Goal: Task Accomplishment & Management: Manage account settings

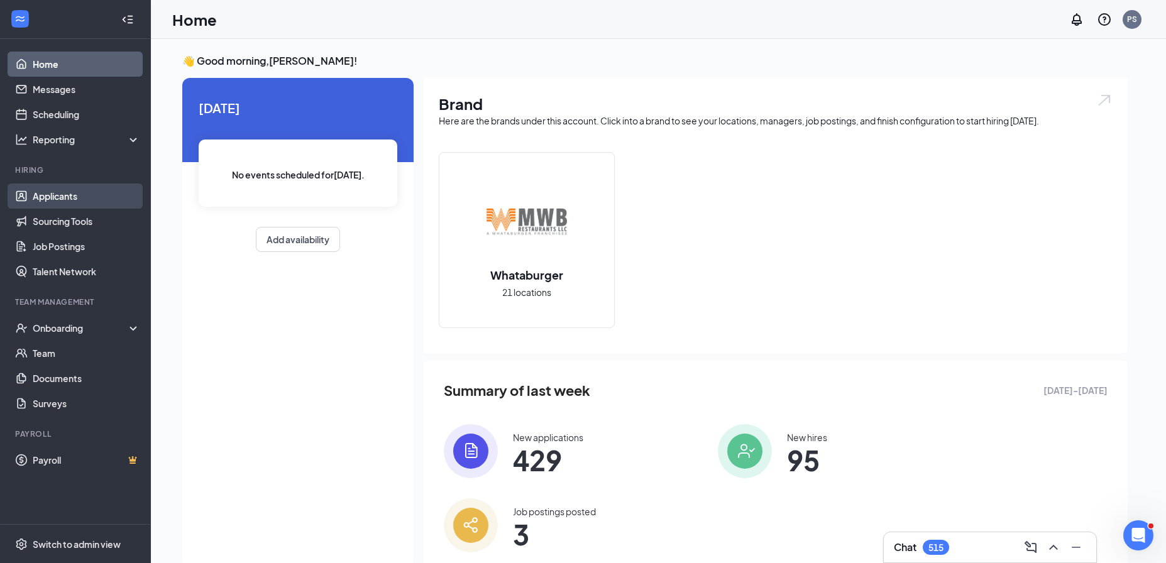
click at [96, 192] on link "Applicants" at bounding box center [87, 196] width 108 height 25
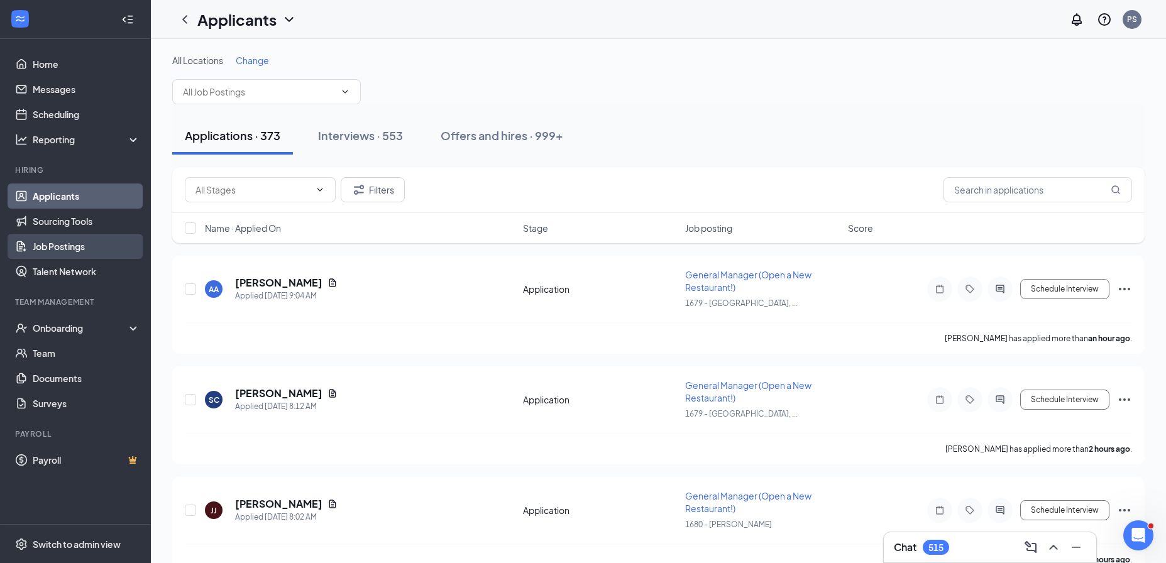
click at [87, 255] on link "Job Postings" at bounding box center [87, 246] width 108 height 25
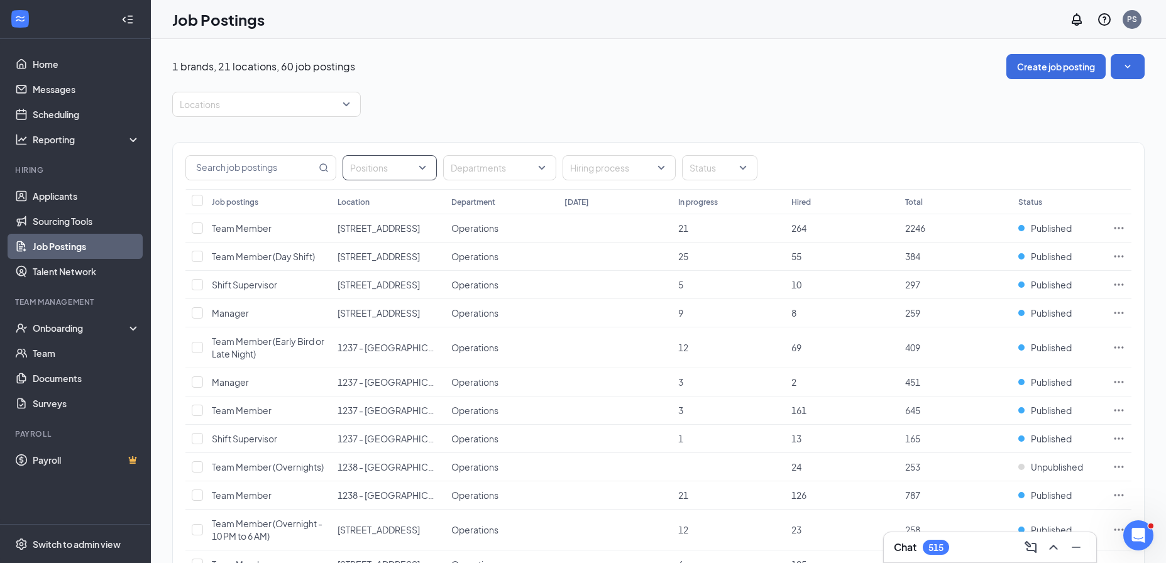
click at [391, 177] on div at bounding box center [383, 168] width 75 height 20
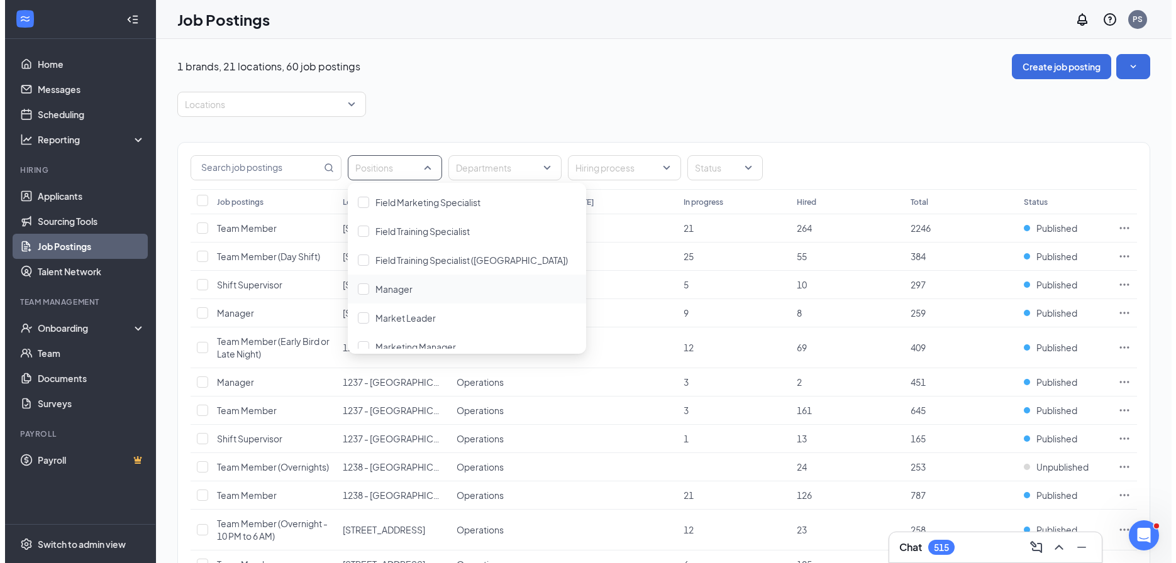
scroll to position [98, 0]
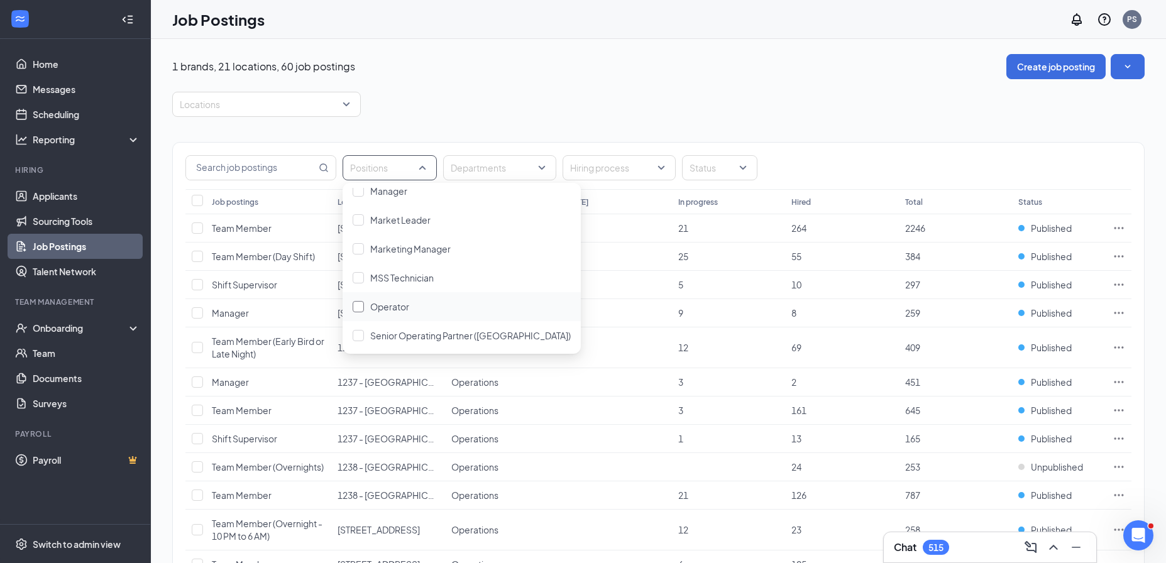
click at [410, 300] on div "Operator" at bounding box center [462, 307] width 218 height 14
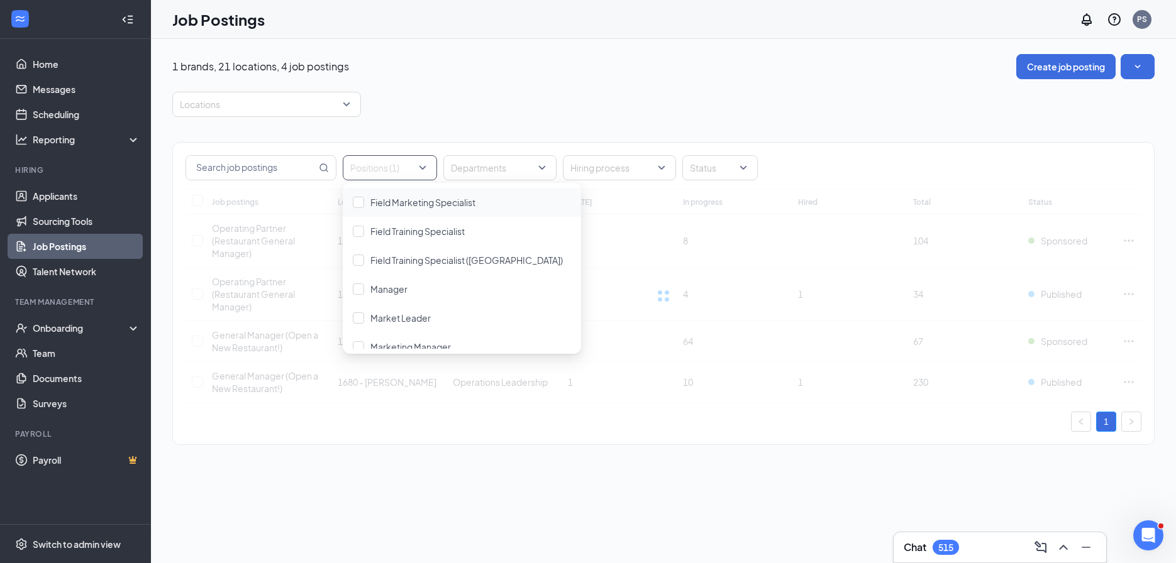
click at [476, 131] on div "Positions (1) Departments Hiring process Status Job postings Location Departmen…" at bounding box center [663, 287] width 982 height 341
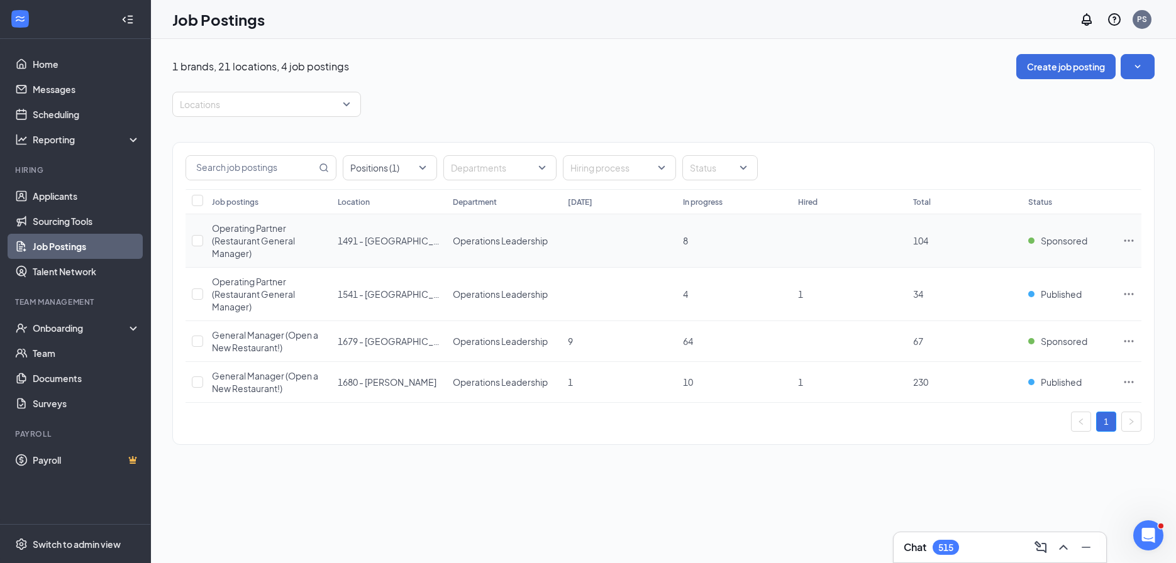
click at [1124, 240] on icon "Ellipses" at bounding box center [1128, 241] width 9 height 2
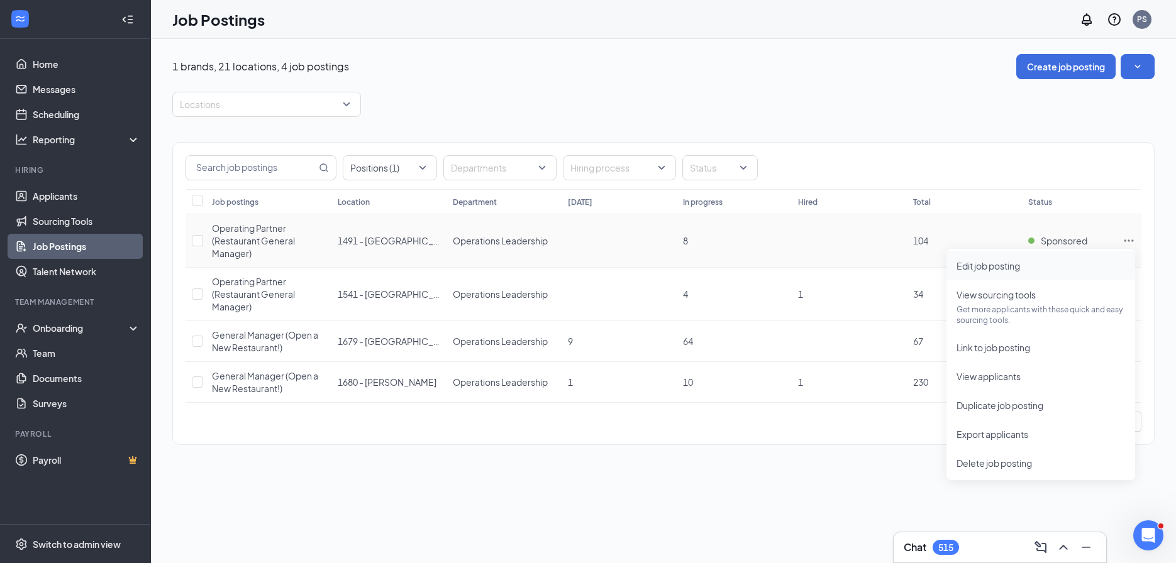
click at [1005, 270] on span "Edit job posting" at bounding box center [988, 265] width 64 height 11
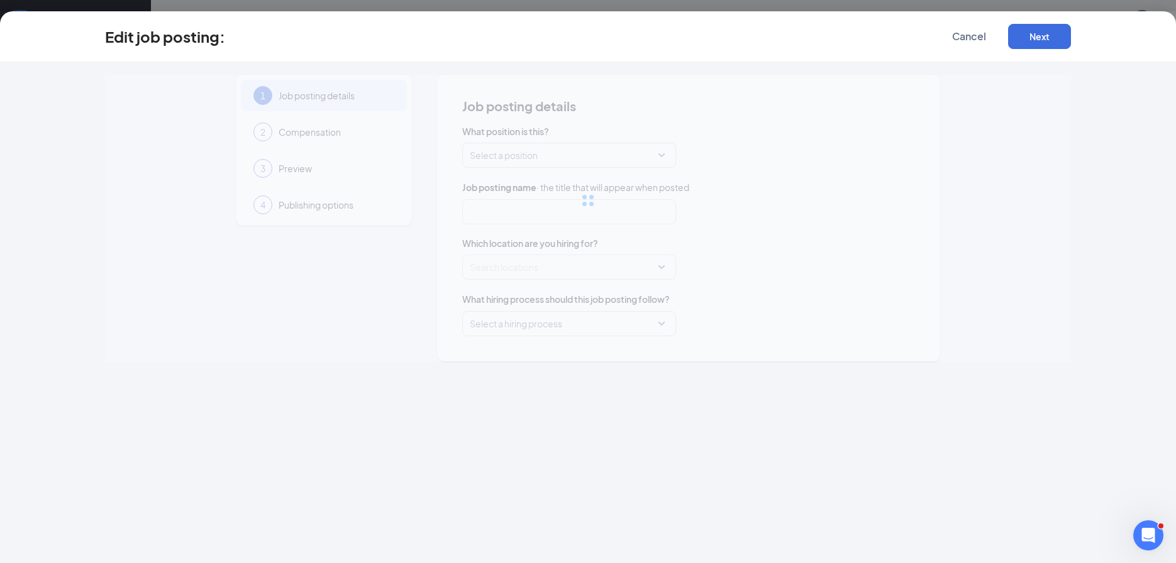
type input "Operating Partner (Restaurant General Manager)"
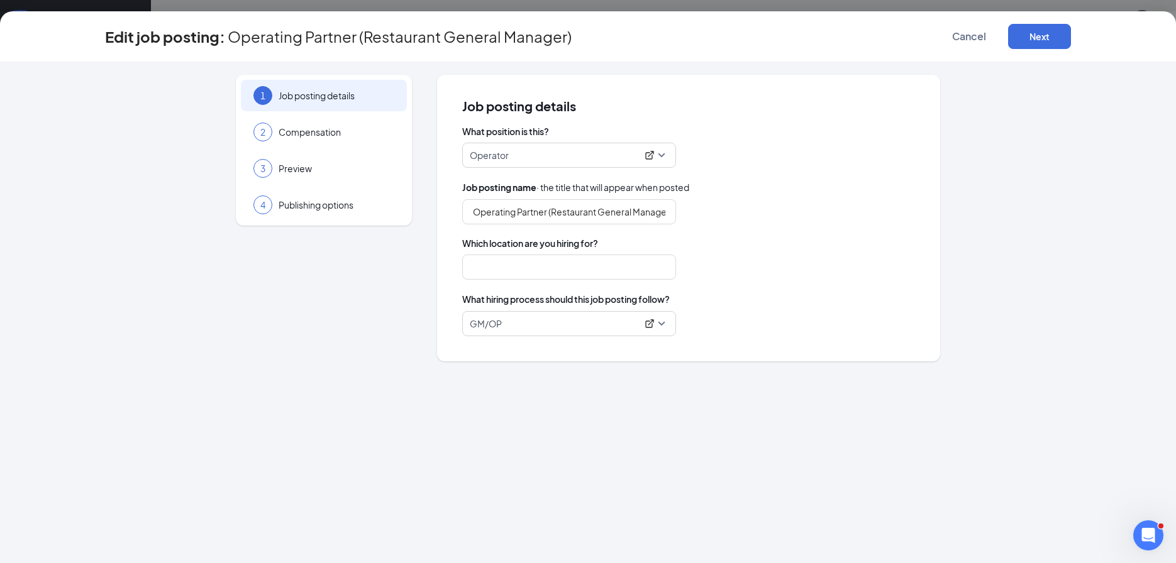
type input "1491 - [GEOGRAPHIC_DATA], [GEOGRAPHIC_DATA]"
click at [338, 146] on div "2 Compensation" at bounding box center [324, 131] width 166 height 31
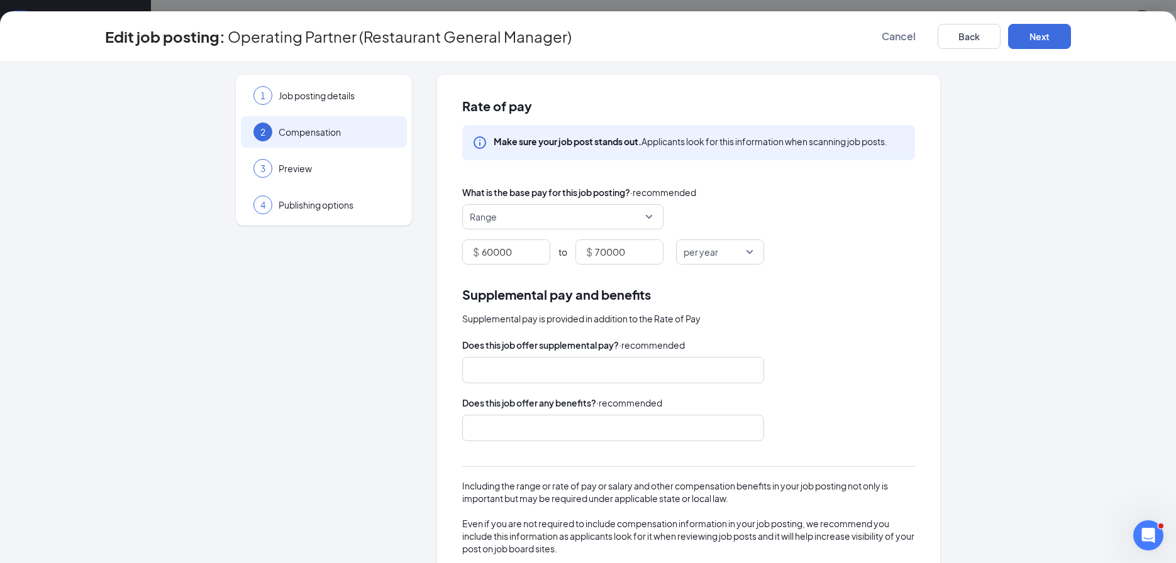
click at [574, 224] on span "Range" at bounding box center [557, 217] width 175 height 24
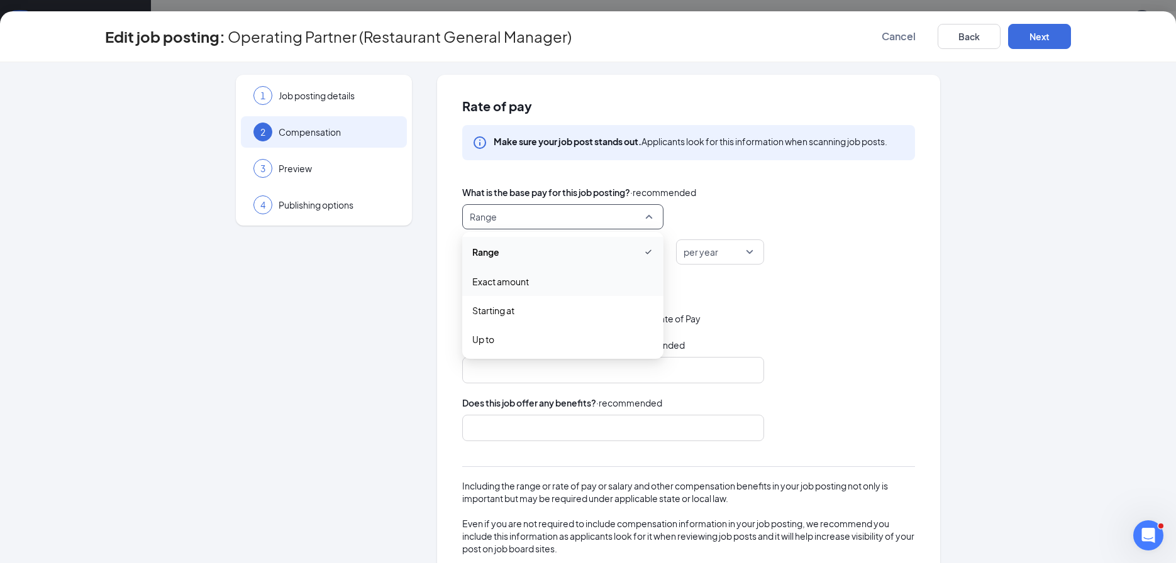
click at [517, 271] on div "Exact amount" at bounding box center [562, 281] width 201 height 29
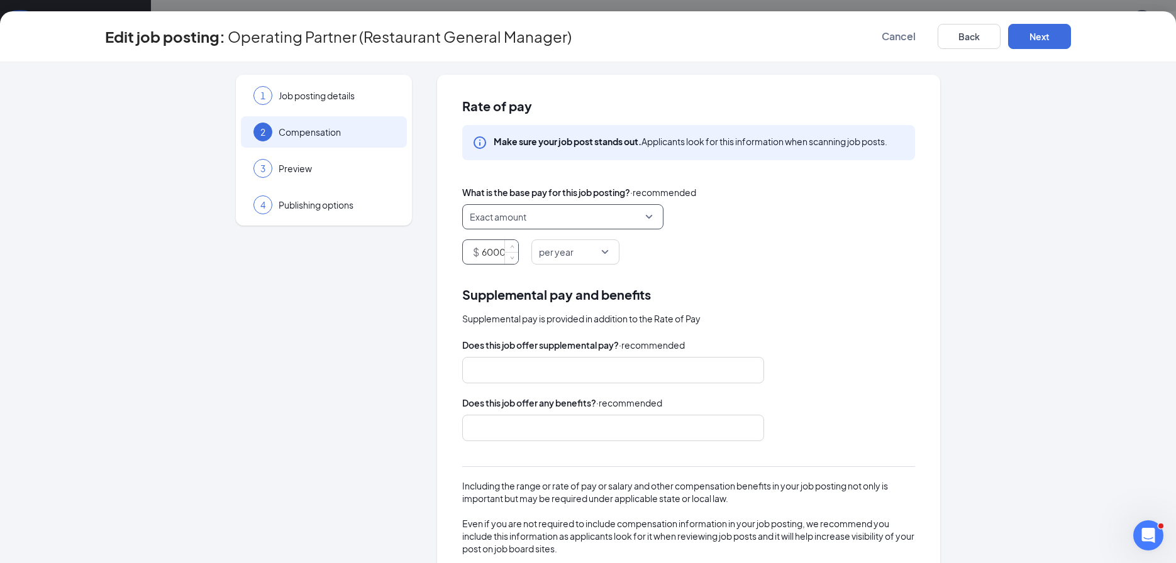
click at [487, 254] on input "60000" at bounding box center [500, 252] width 36 height 24
type input "70000"
click at [816, 234] on div "Exact amount range exact_rate starting_at Range Exact amount Starting at Up to …" at bounding box center [688, 234] width 453 height 60
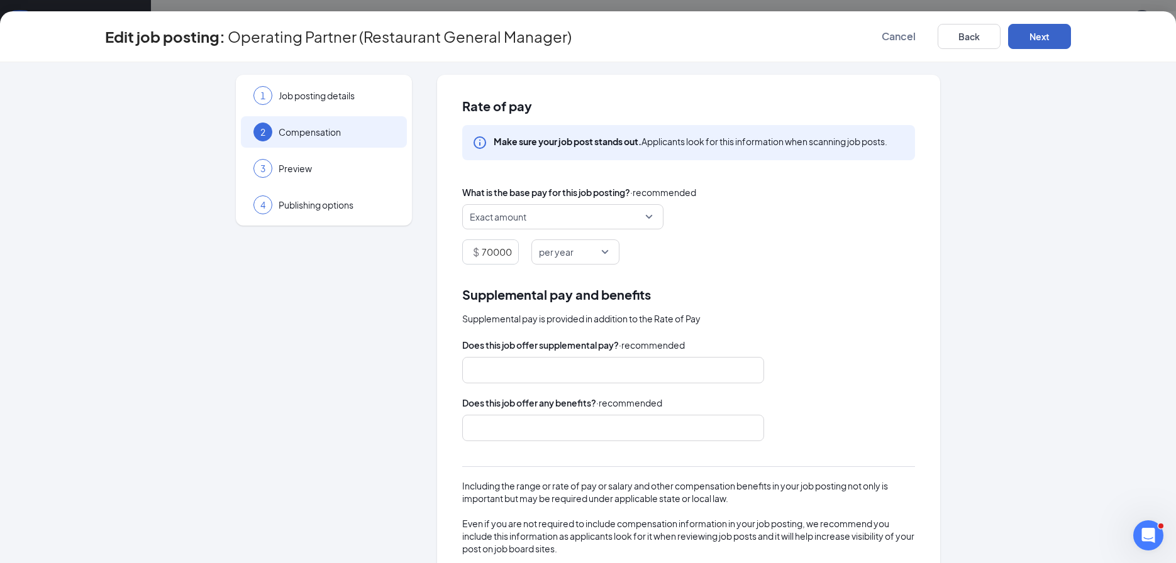
click at [1068, 36] on button "Next" at bounding box center [1039, 36] width 63 height 25
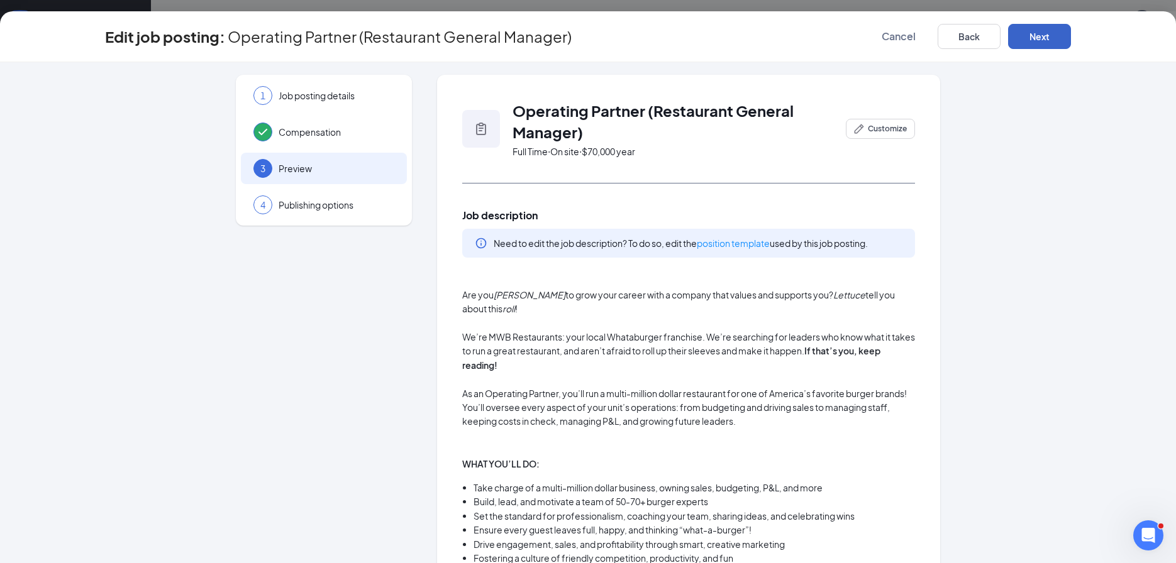
click at [1057, 37] on button "Next" at bounding box center [1039, 36] width 63 height 25
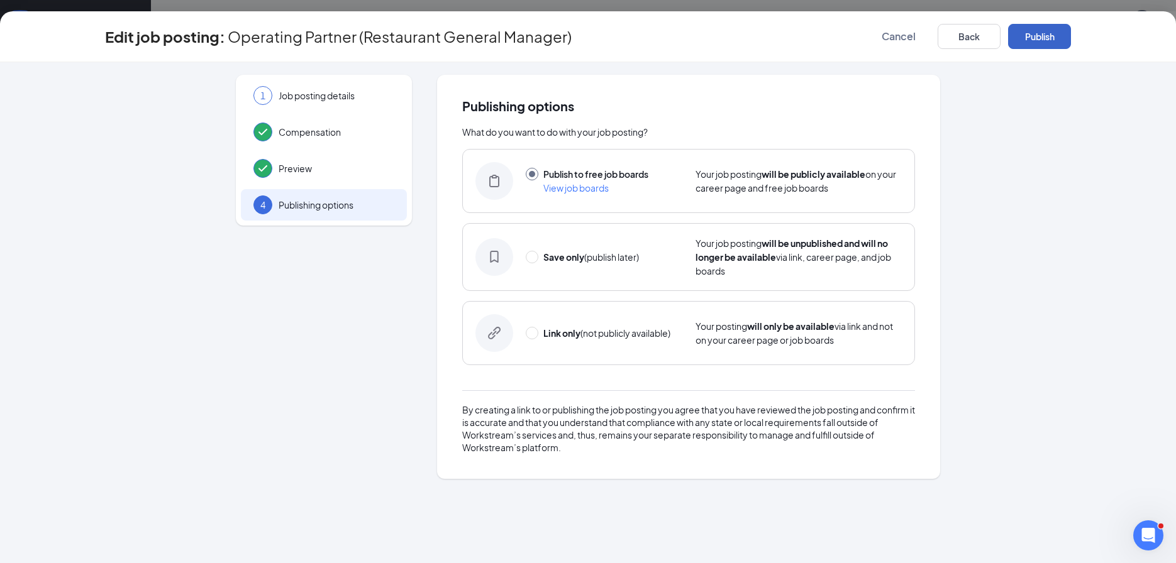
click at [1057, 37] on button "Publish" at bounding box center [1039, 36] width 63 height 25
